Goal: Task Accomplishment & Management: Complete application form

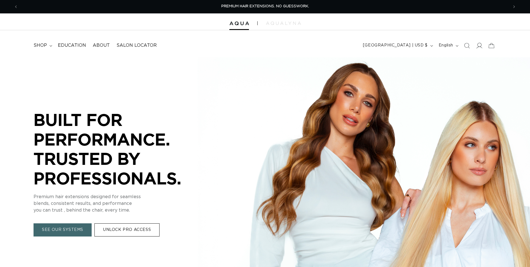
click at [480, 46] on icon at bounding box center [479, 45] width 6 height 6
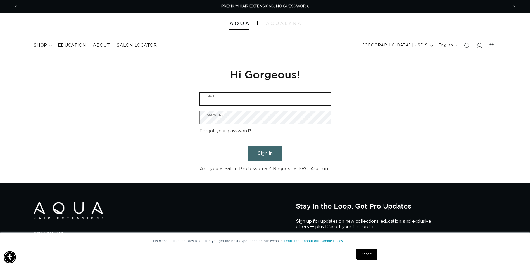
drag, startPoint x: 290, startPoint y: 100, endPoint x: 282, endPoint y: 97, distance: 8.4
click at [282, 97] on input "Email" at bounding box center [265, 99] width 131 height 13
type input "owenshudsonsalon@gmail.com"
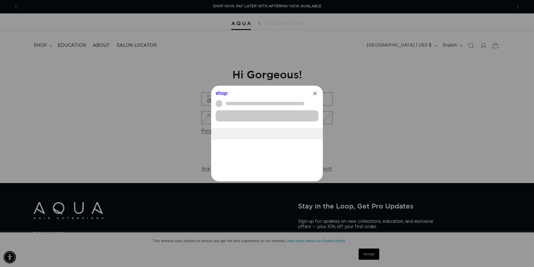
click at [270, 118] on div "Sign in with Shop" at bounding box center [267, 115] width 103 height 11
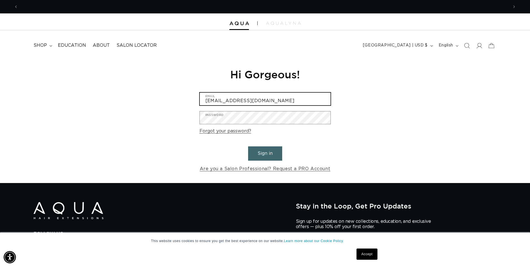
scroll to position [0, 0]
drag, startPoint x: 312, startPoint y: 98, endPoint x: 177, endPoint y: 93, distance: 135.1
click at [177, 93] on div "Reset your password We will send you an email to reset your password Email Subm…" at bounding box center [265, 119] width 530 height 125
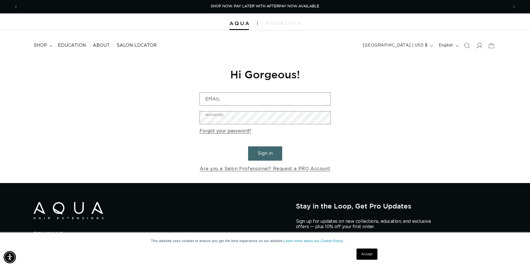
click at [478, 47] on icon at bounding box center [480, 46] width 6 height 6
click at [288, 169] on link "Are you a Salon Professional? Request a PRO Account" at bounding box center [265, 169] width 131 height 8
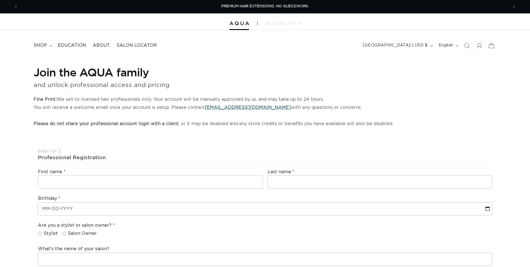
select select "US"
select select "[GEOGRAPHIC_DATA]"
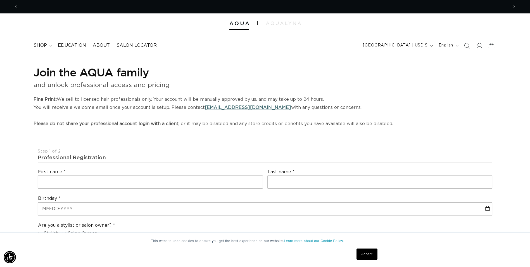
scroll to position [0, 491]
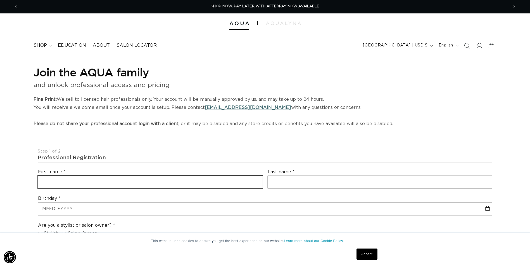
click at [88, 184] on input "text" at bounding box center [150, 182] width 225 height 13
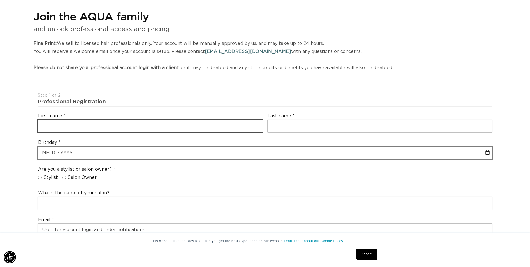
scroll to position [0, 981]
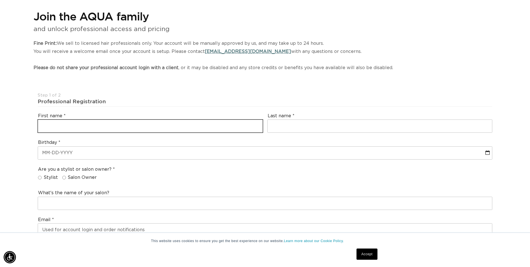
drag, startPoint x: 124, startPoint y: 126, endPoint x: 123, endPoint y: 130, distance: 4.0
click at [124, 126] on input "text" at bounding box center [150, 126] width 225 height 13
type input "Adam"
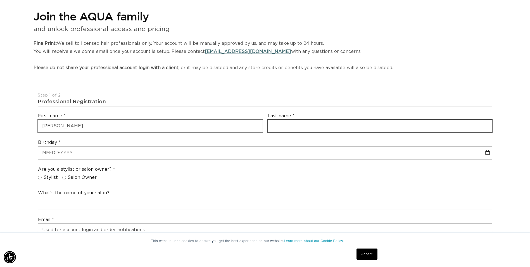
type input "Hudson"
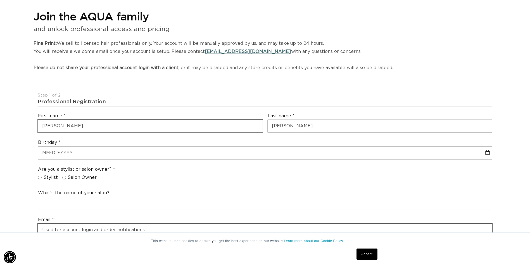
type input "adhudson1981@gmail.com"
type input "+1 205 821 7317"
select select "Alabama"
type input "35243"
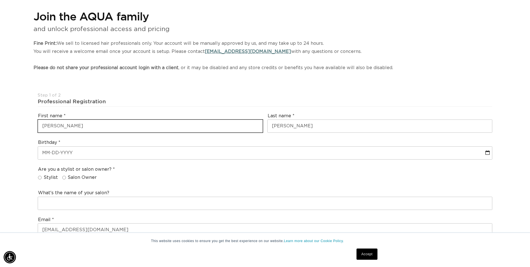
select select "7"
select select "2025"
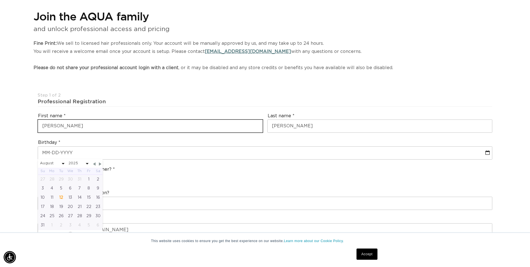
type input "+1 205 821 7317"
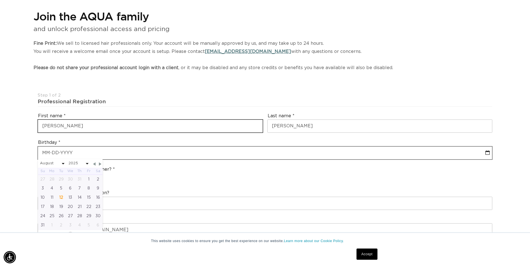
type input "Cordette"
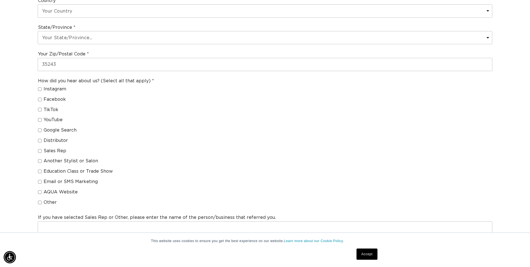
scroll to position [0, 981]
click at [39, 160] on input "Another Stylist or Salon" at bounding box center [40, 161] width 4 height 4
checkbox input "true"
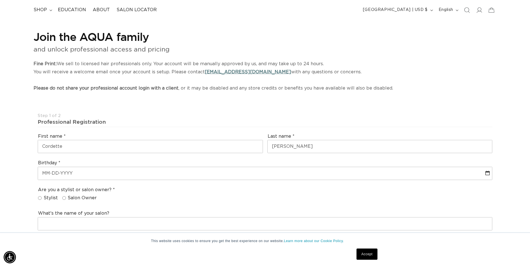
scroll to position [28, 0]
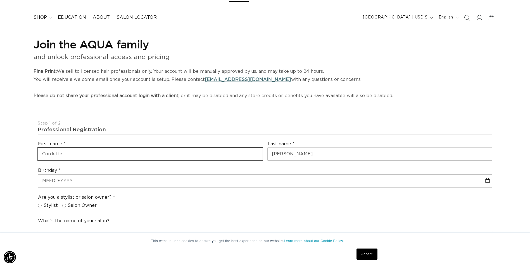
drag, startPoint x: 107, startPoint y: 152, endPoint x: 3, endPoint y: 144, distance: 105.1
click at [0, 140] on html "This website uses cookies to ensure you get the best experience on our website.…" at bounding box center [265, 105] width 530 height 267
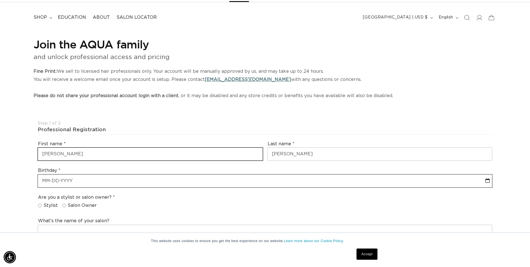
type input "Adam"
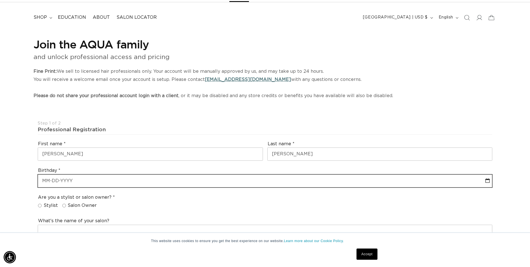
click at [247, 185] on input "text" at bounding box center [265, 180] width 454 height 13
select select "7"
select select "2025"
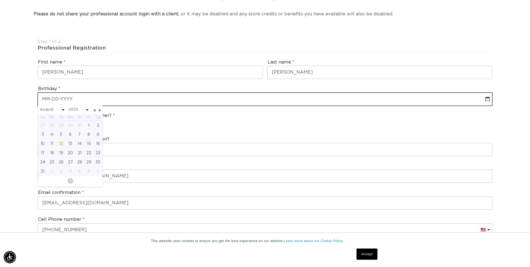
scroll to position [112, 0]
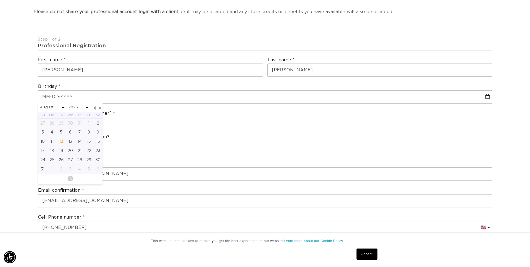
click at [204, 154] on div "What's the name of your salon?" at bounding box center [264, 143] width 459 height 25
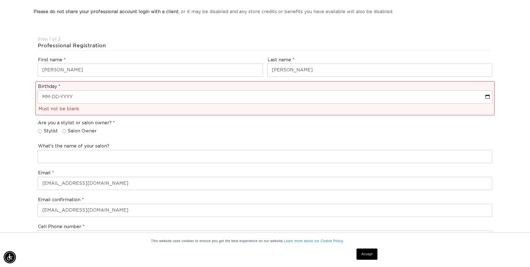
scroll to position [0, 0]
click at [63, 131] on input "Salon Owner" at bounding box center [64, 131] width 4 height 4
radio input "true"
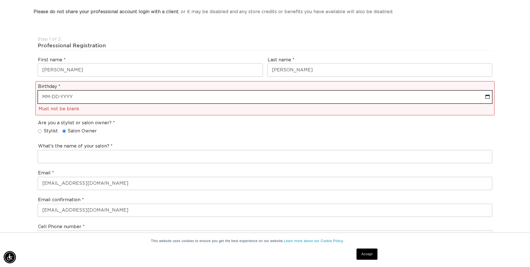
select select "7"
select select "2025"
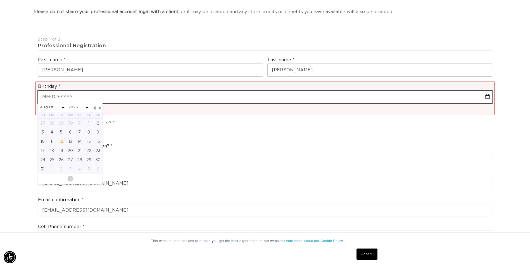
drag, startPoint x: 82, startPoint y: 98, endPoint x: 29, endPoint y: 94, distance: 52.7
click at [29, 94] on div "Join the AQUA family and unlock professional access and pricing Fine Print: We …" at bounding box center [265, 265] width 530 height 641
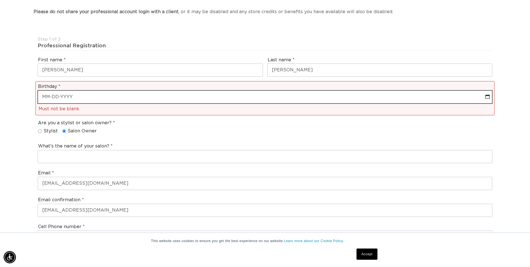
scroll to position [0, 981]
drag, startPoint x: 78, startPoint y: 96, endPoint x: 43, endPoint y: 96, distance: 34.9
click at [43, 96] on input "text" at bounding box center [265, 97] width 454 height 13
select select "7"
select select "2025"
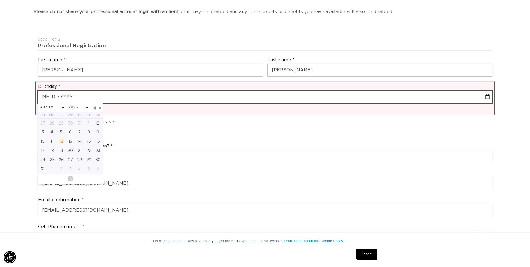
drag, startPoint x: 43, startPoint y: 97, endPoint x: 77, endPoint y: 98, distance: 33.8
click at [77, 98] on input "text" at bounding box center [265, 97] width 454 height 13
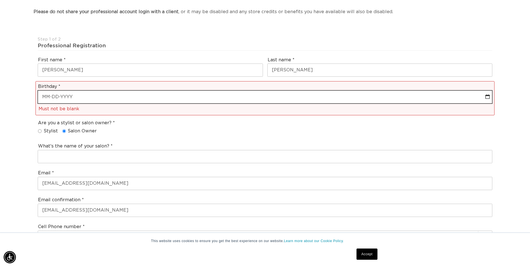
select select "7"
select select "2025"
select select "7"
select select "2025"
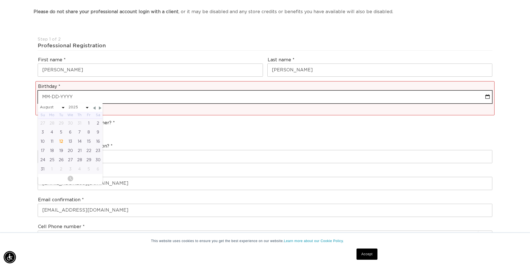
scroll to position [0, 0]
click at [103, 99] on input "text" at bounding box center [265, 97] width 454 height 13
type input "3"
select select "7"
select select "2025"
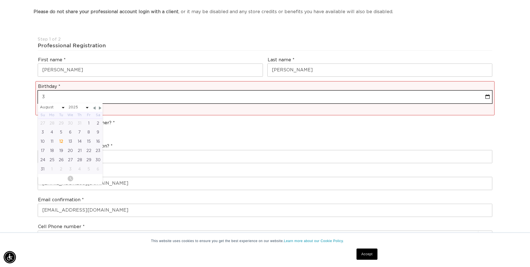
type input "31"
select select "7"
select select "2025"
type input "31-0"
select select "7"
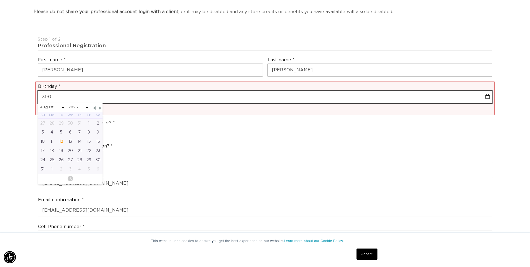
select select "2025"
type input "31"
select select "7"
select select "2025"
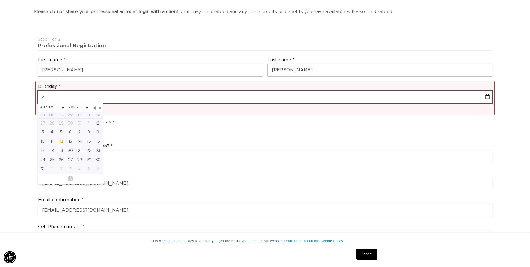
type input "3"
select select "7"
select select "2025"
type input "3"
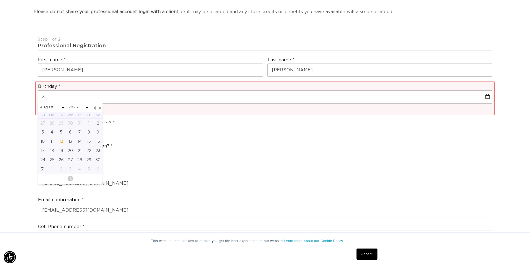
click at [63, 108] on span at bounding box center [63, 107] width 3 height 1
click at [54, 107] on select "January February March April May June July August September October November De…" at bounding box center [52, 107] width 25 height 7
select select "2"
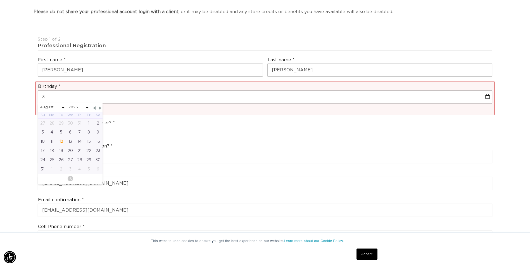
select select "2025"
click at [51, 143] on div "10" at bounding box center [51, 141] width 9 height 9
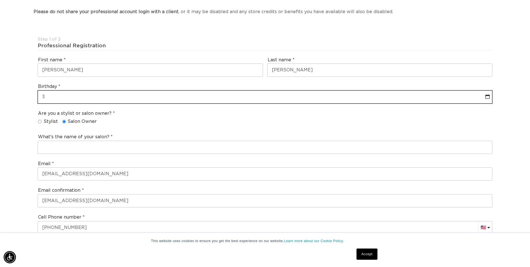
click at [65, 97] on input "3" at bounding box center [265, 97] width 454 height 13
select select "2"
select select "2025"
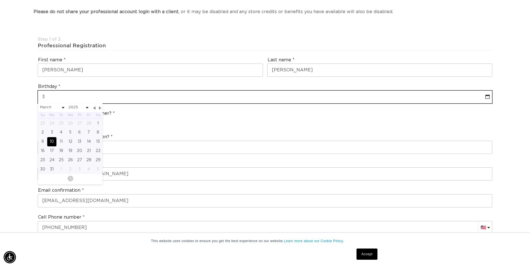
scroll to position [0, 0]
drag, startPoint x: 72, startPoint y: 97, endPoint x: 57, endPoint y: 97, distance: 15.1
click at [57, 97] on input "3" at bounding box center [265, 97] width 454 height 13
type input "03-10-1"
select select "2"
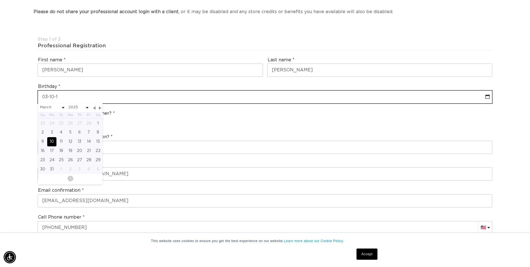
select select "2025"
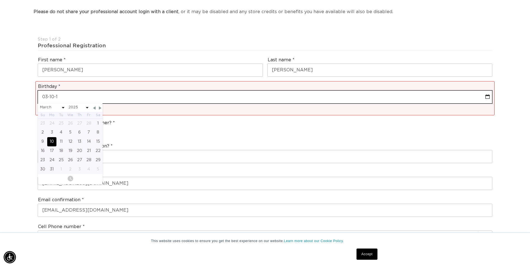
type input "03-10-19"
select select "2"
select select "2025"
type input "03-10-198"
select select "2"
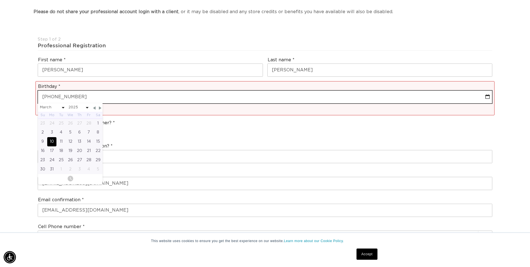
select select "2025"
type input "03-10-1981"
select select "2"
select select "1981"
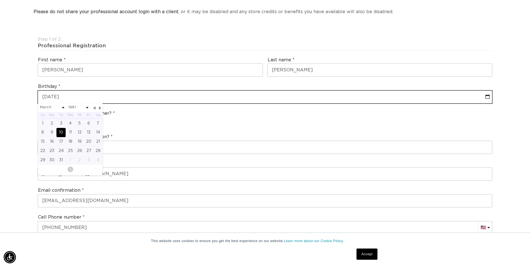
scroll to position [0, 491]
type input "03-10-1981"
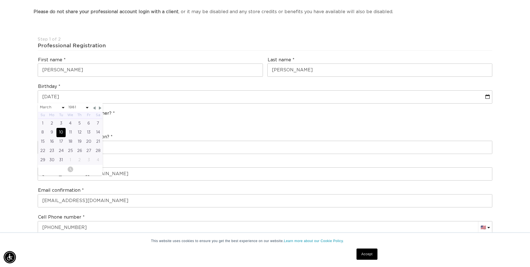
click at [217, 132] on div "What's the name of your salon?" at bounding box center [264, 143] width 459 height 25
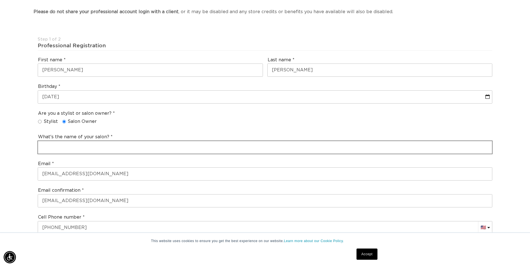
scroll to position [0, 981]
click at [69, 148] on input "text" at bounding box center [265, 147] width 454 height 13
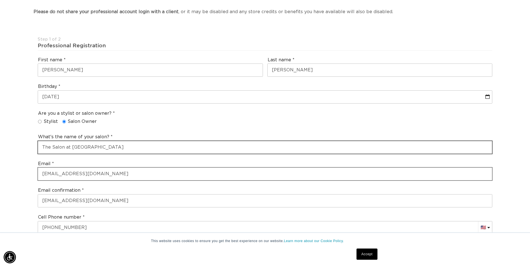
type input "The Salon at Heights Village"
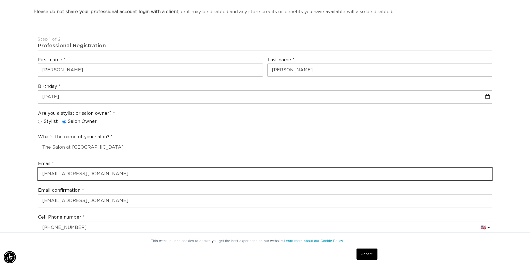
drag, startPoint x: 108, startPoint y: 175, endPoint x: 8, endPoint y: 167, distance: 100.9
click at [8, 169] on div "Join the AQUA family and unlock professional access and pricing Fine Print: We …" at bounding box center [265, 261] width 530 height 632
type input "salonatheightsvillage@gmail.com"
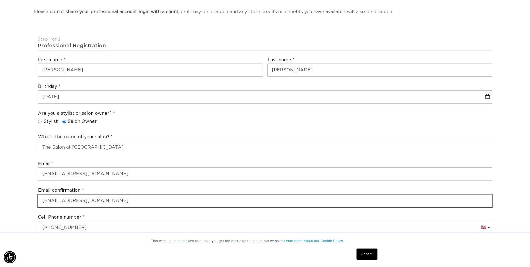
scroll to position [0, 491]
drag, startPoint x: 127, startPoint y: 205, endPoint x: 37, endPoint y: 201, distance: 90.1
click at [37, 201] on div "Email confirmation adhudson1981@gmail.com" at bounding box center [264, 197] width 459 height 25
paste input "3343 Rosemary Lane Vestavia Hills, AL 35126"
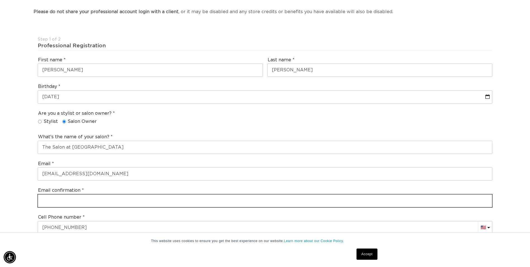
type input "3343 Rosemary Lane Vestavia Hills, AL 35126"
drag, startPoint x: 105, startPoint y: 202, endPoint x: 0, endPoint y: 194, distance: 105.6
click at [0, 155] on html "This website uses cookies to ensure you get the best experience on our website.…" at bounding box center [265, 21] width 530 height 267
type input "salonatheightsvillage@gmail.com"
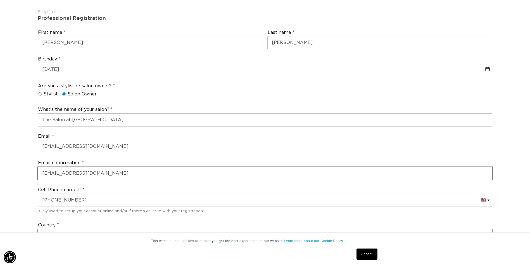
scroll to position [168, 0]
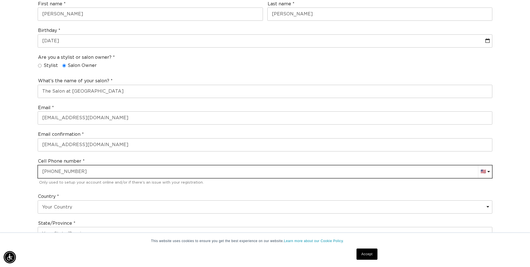
drag, startPoint x: 96, startPoint y: 171, endPoint x: 0, endPoint y: 163, distance: 96.8
click at [1, 167] on div "Join the AQUA family and unlock professional access and pricing Fine Print: We …" at bounding box center [265, 206] width 530 height 632
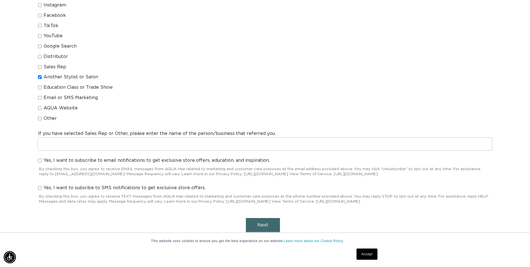
scroll to position [0, 491]
type input "+1 205 977 8081"
click at [42, 160] on label "Yes, I want to subscribe to email notifications to get exclusive store offers, …" at bounding box center [154, 160] width 232 height 6
click at [42, 160] on input "Yes, I want to subscribe to email notifications to get exclusive store offers, …" at bounding box center [40, 160] width 4 height 4
checkbox input "true"
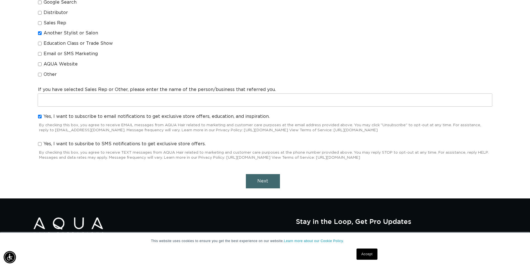
scroll to position [559, 0]
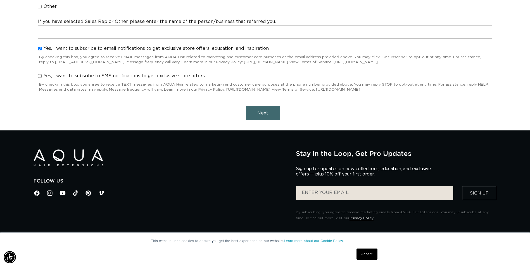
click at [263, 112] on span "Next" at bounding box center [262, 113] width 11 height 4
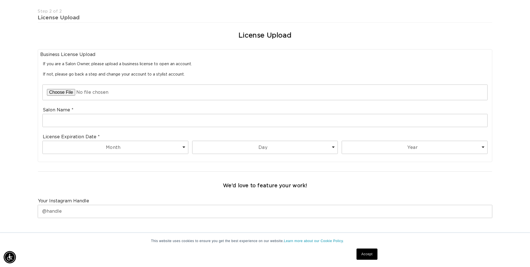
scroll to position [0, 0]
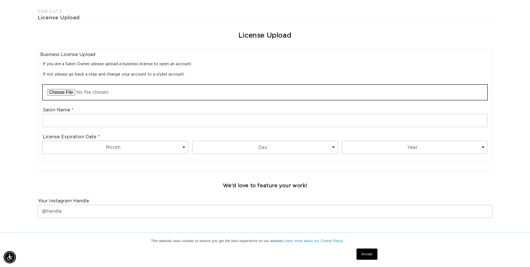
click at [66, 92] on input "file" at bounding box center [265, 92] width 445 height 15
type input "C:\fakepath\State License.pdf"
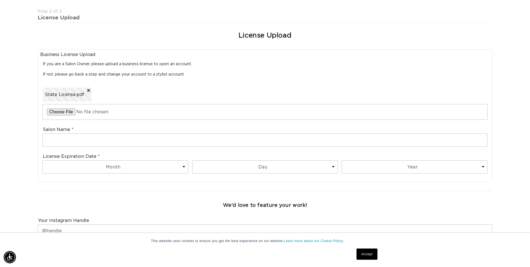
click at [203, 120] on div "Business License Upload State License.pdf" at bounding box center [265, 102] width 450 height 40
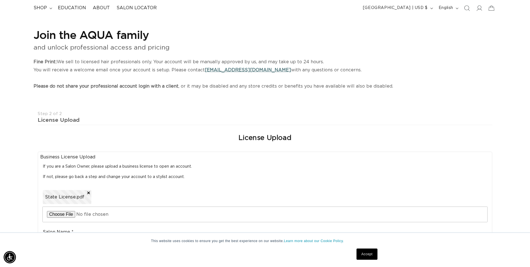
scroll to position [121, 0]
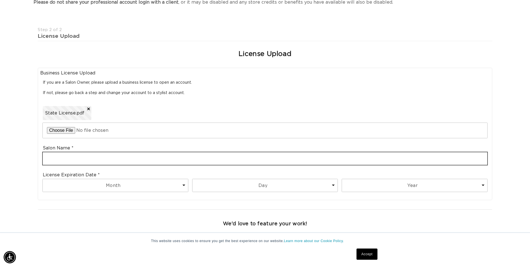
click at [75, 157] on input "text" at bounding box center [265, 158] width 445 height 13
click at [79, 158] on input "The Salon at heights Village" at bounding box center [265, 158] width 445 height 13
type input "The Salon at Heights Village"
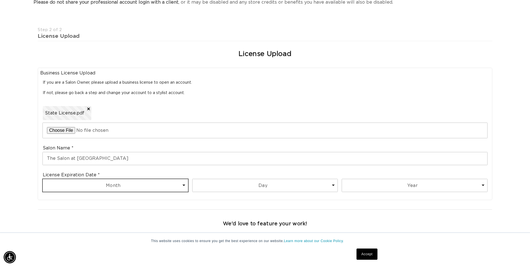
click at [127, 189] on select "Month 1 2 3 4 5 6 7 8 9 10 11 12" at bounding box center [115, 185] width 145 height 13
select select "9"
click at [43, 179] on select "Month 1 2 3 4 5 6 7 8 9 10 11 12" at bounding box center [115, 185] width 145 height 13
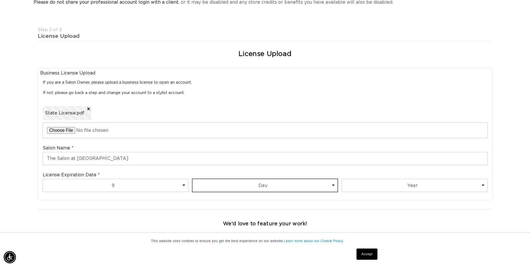
click at [311, 190] on select "Day 1 2 3 4 5 6 7 8 9 10 11 12 13 14 15 16 17 18 19 20 21 22 23 24 25 26 27 28 …" at bounding box center [265, 185] width 145 height 13
select select "30"
click at [193, 179] on select "Day 1 2 3 4 5 6 7 8 9 10 11 12 13 14 15 16 17 18 19 20 21 22 23 24 25 26 27 28 …" at bounding box center [265, 185] width 145 height 13
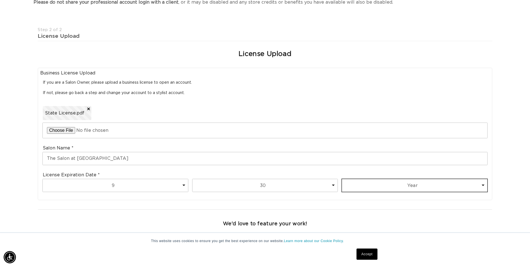
click at [475, 186] on select "Year 2025 2026 2027 2028 2029 2030 2031 2032 2033 2034 2035 2036 2037 2038 2039…" at bounding box center [414, 185] width 145 height 13
select select "2025"
click at [342, 179] on select "Year 2025 2026 2027 2028 2029 2030 2031 2032 2033 2034 2035 2036 2037 2038 2039…" at bounding box center [414, 185] width 145 height 13
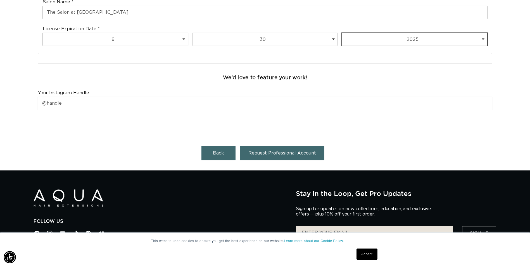
scroll to position [233, 0]
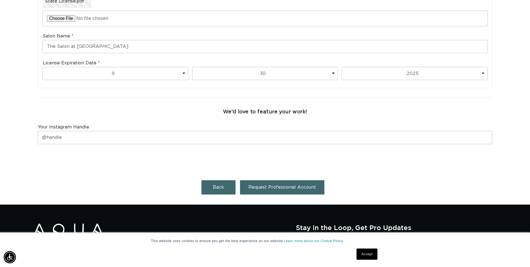
click at [299, 186] on span "Request Professional Account" at bounding box center [282, 187] width 68 height 4
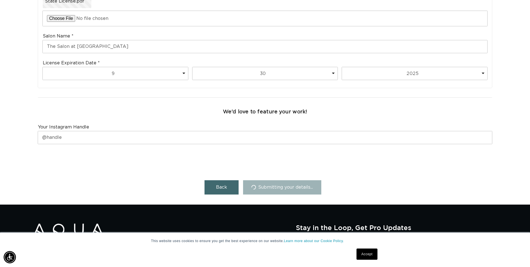
scroll to position [0, 0]
